Goal: Navigation & Orientation: Find specific page/section

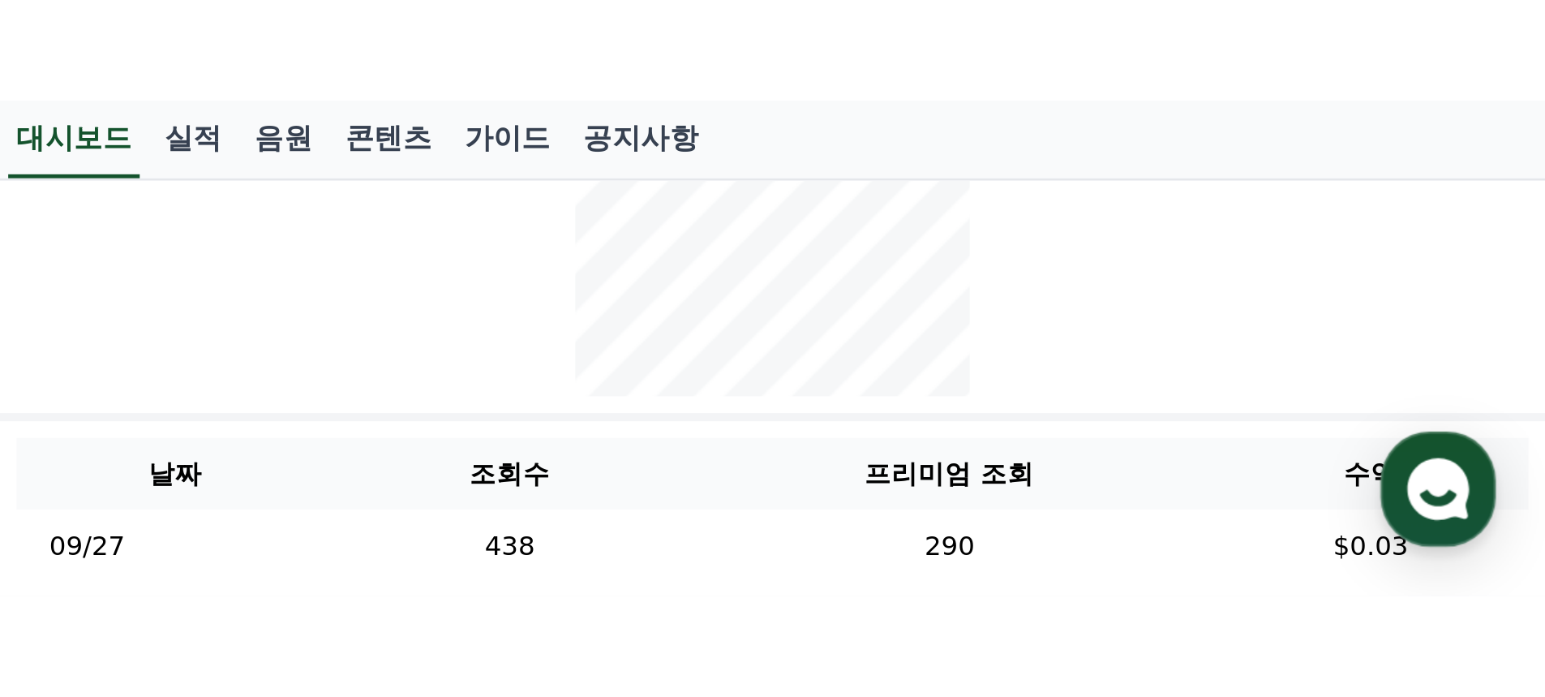
scroll to position [451, 0]
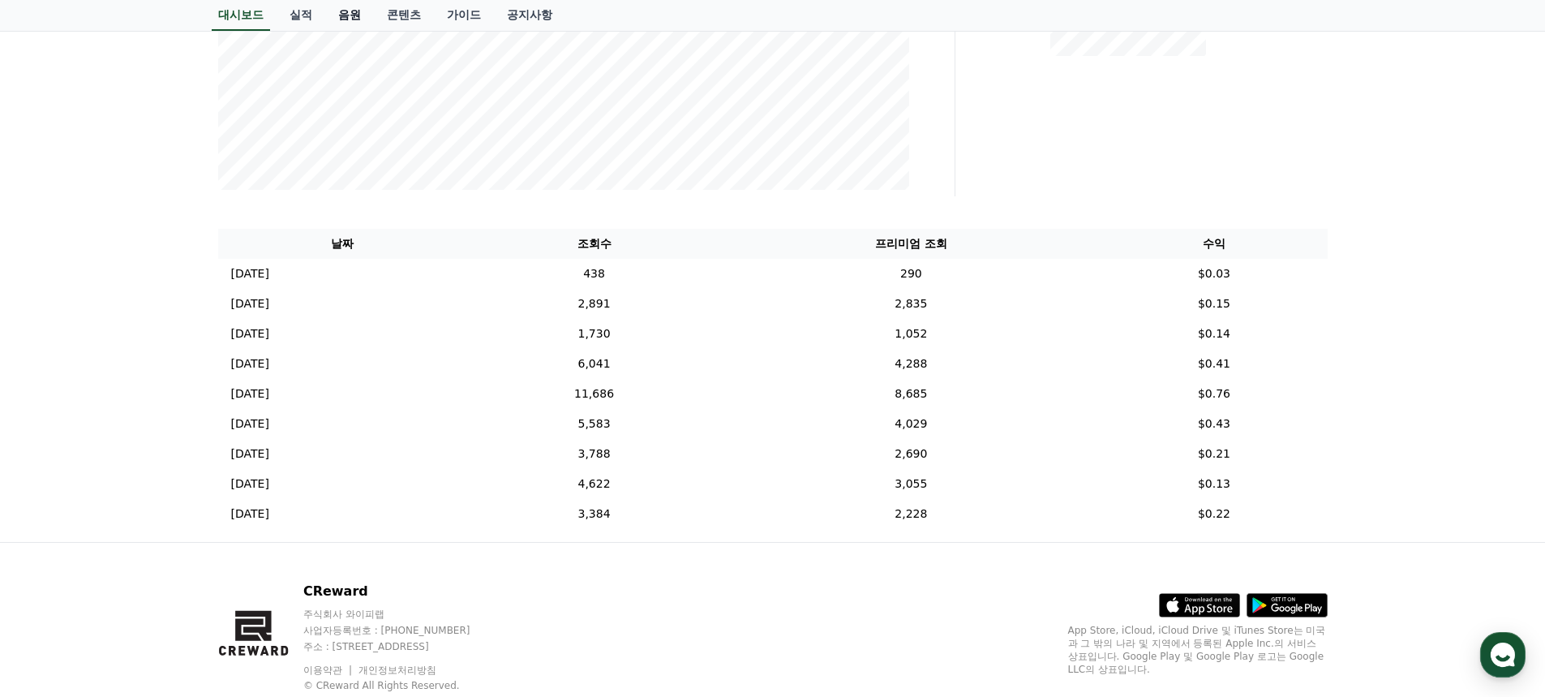
click at [350, 14] on link "음원" at bounding box center [349, 15] width 49 height 31
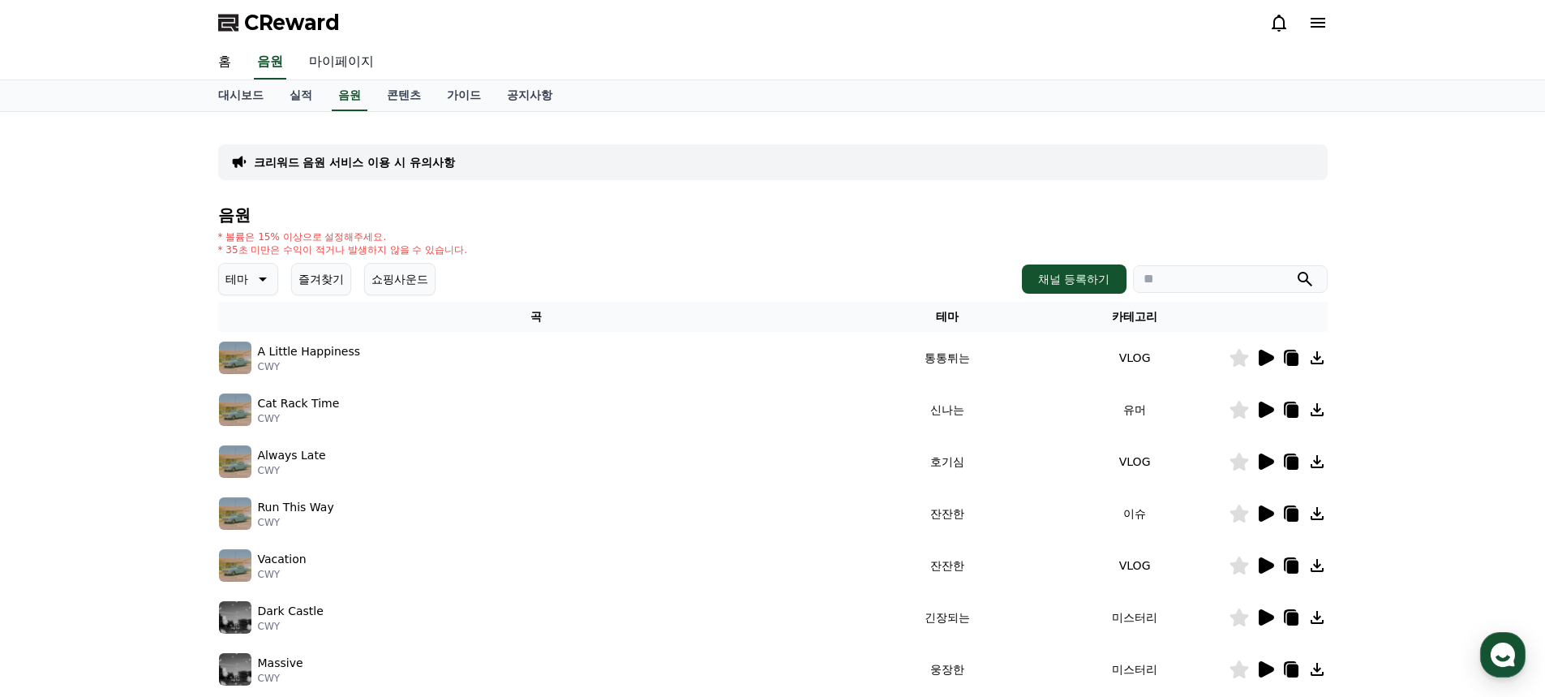
click at [320, 62] on link "마이페이지" at bounding box center [341, 62] width 91 height 34
select select "**********"
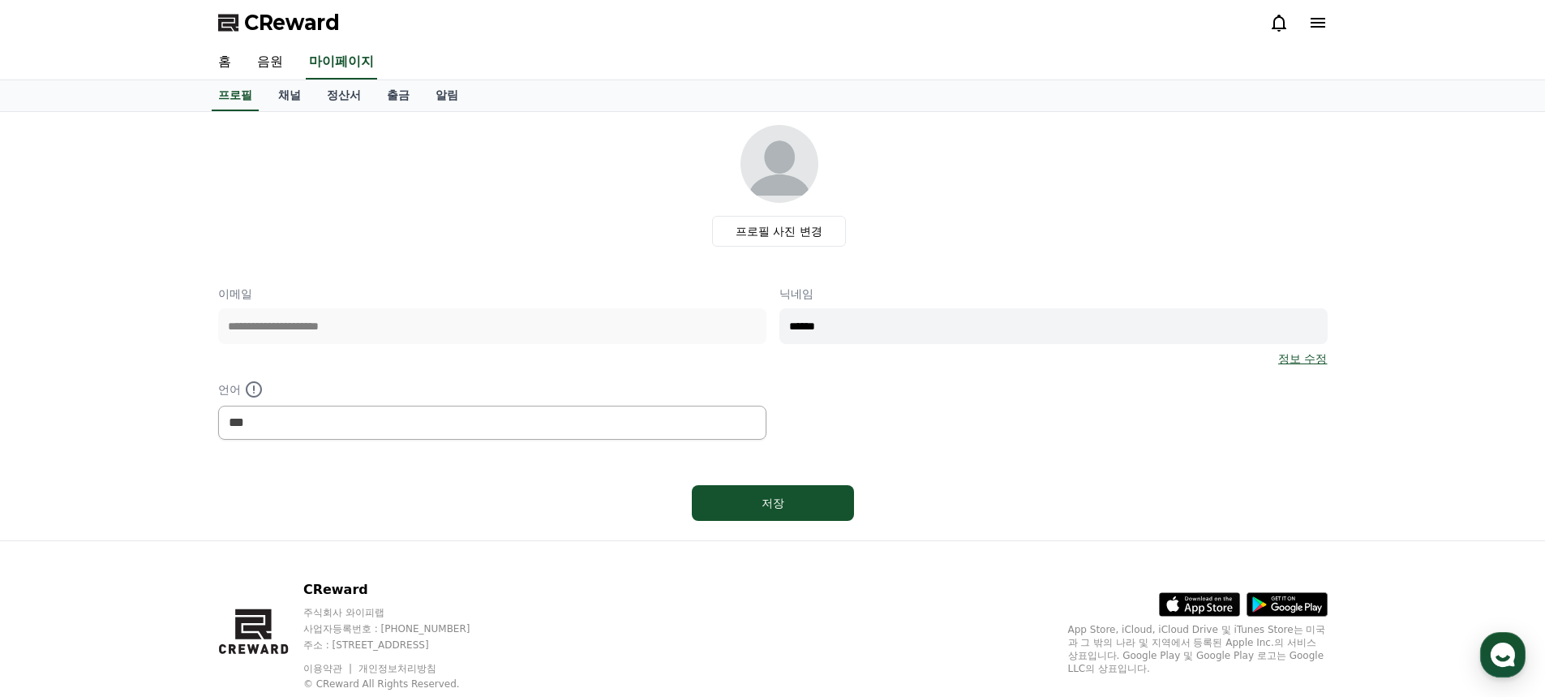
click at [291, 20] on span "CReward" at bounding box center [292, 23] width 96 height 26
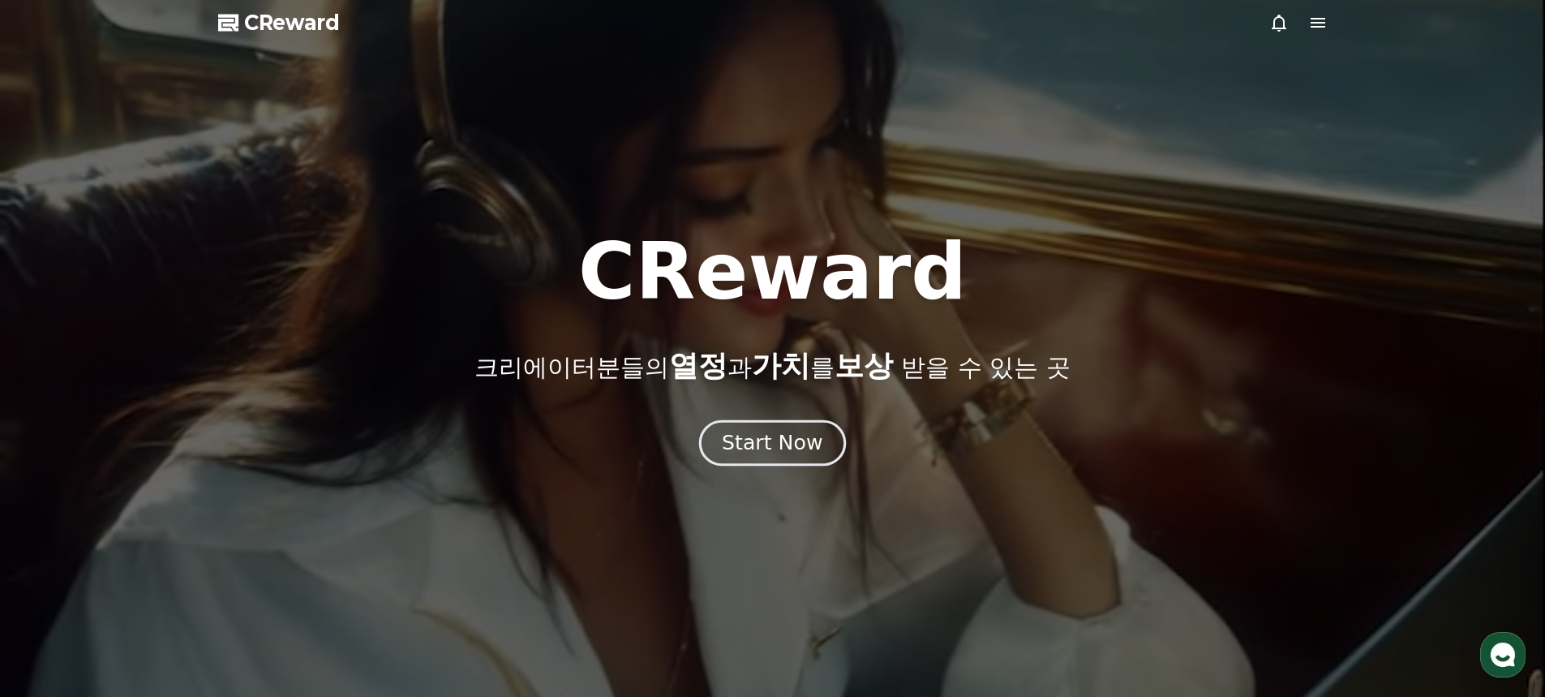
click at [609, 195] on div "Start Now" at bounding box center [772, 443] width 101 height 28
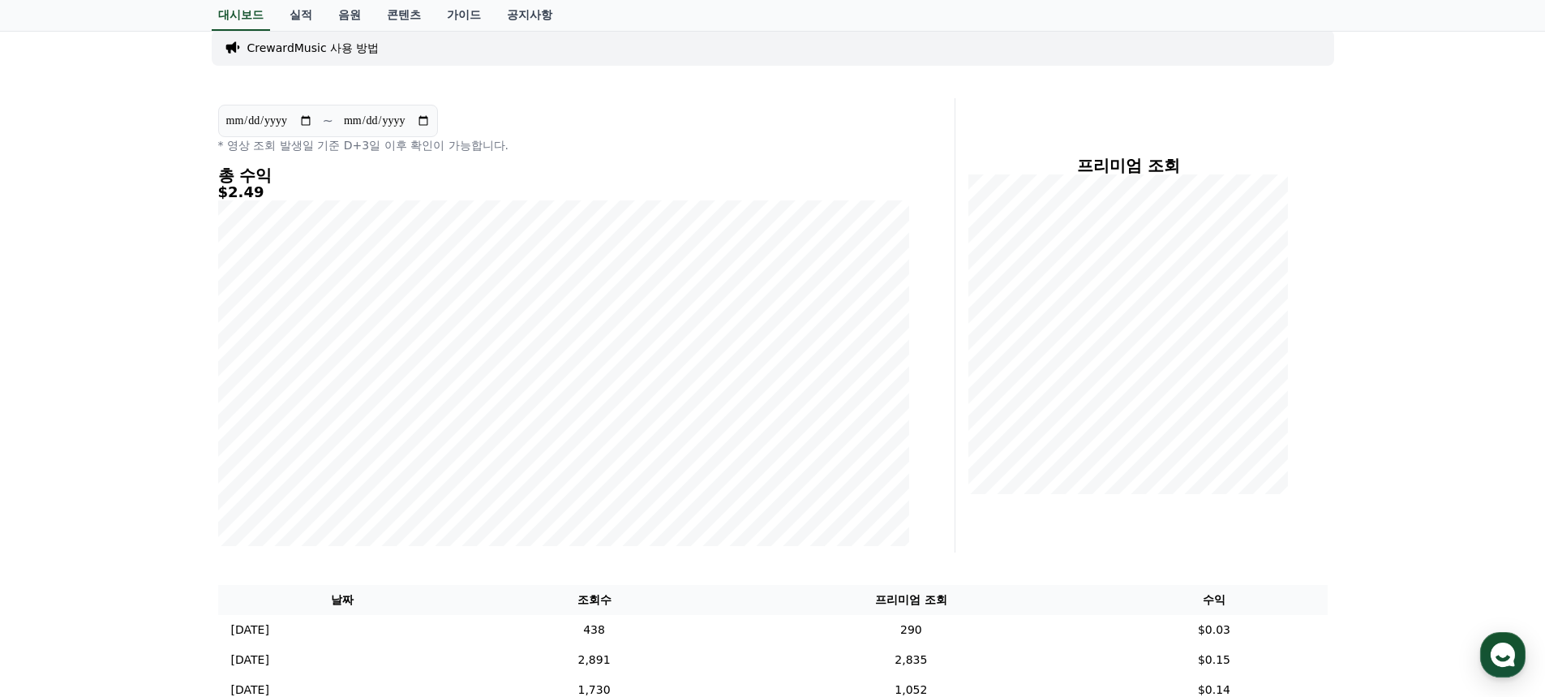
scroll to position [243, 0]
